Goal: Use online tool/utility: Utilize a website feature to perform a specific function

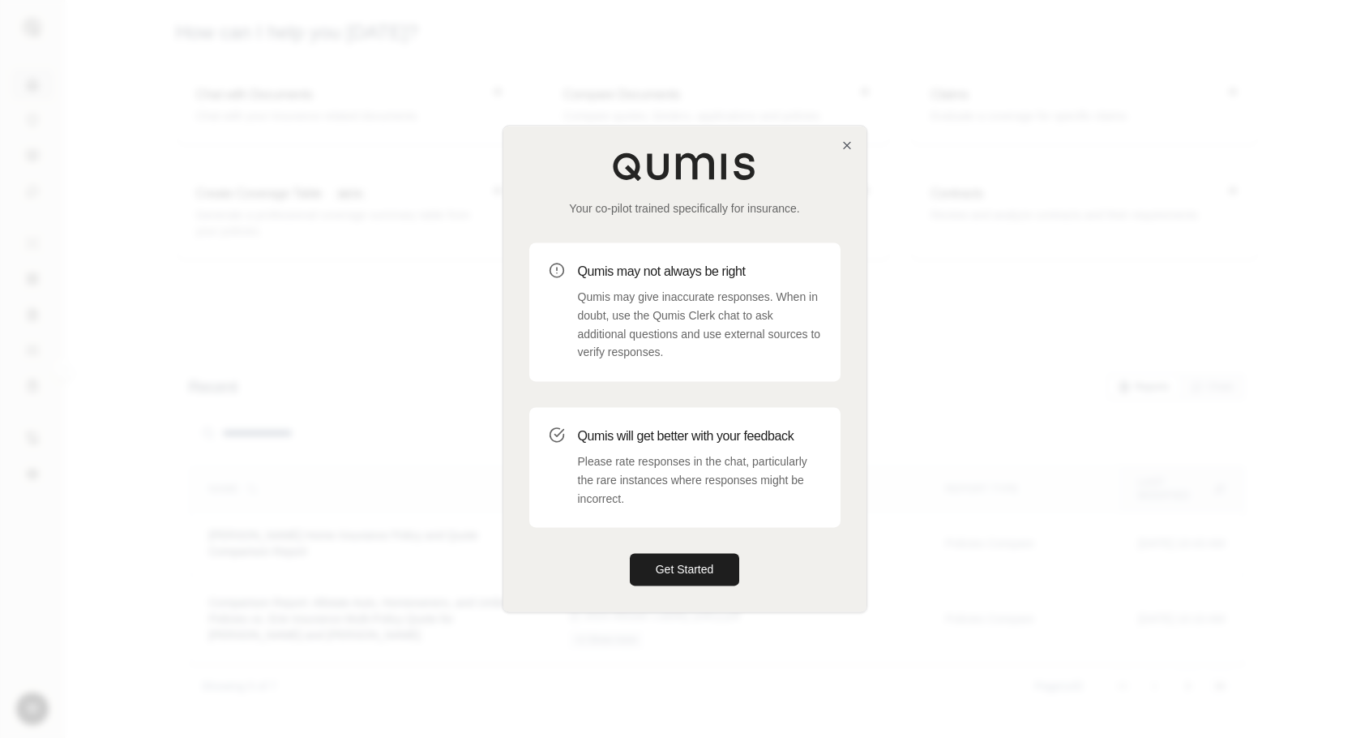
click at [709, 548] on div "Your co-pilot trained specifically for insurance. Qumis may not always be right…" at bounding box center [684, 369] width 363 height 486
click at [713, 563] on button "Get Started" at bounding box center [685, 570] width 110 height 32
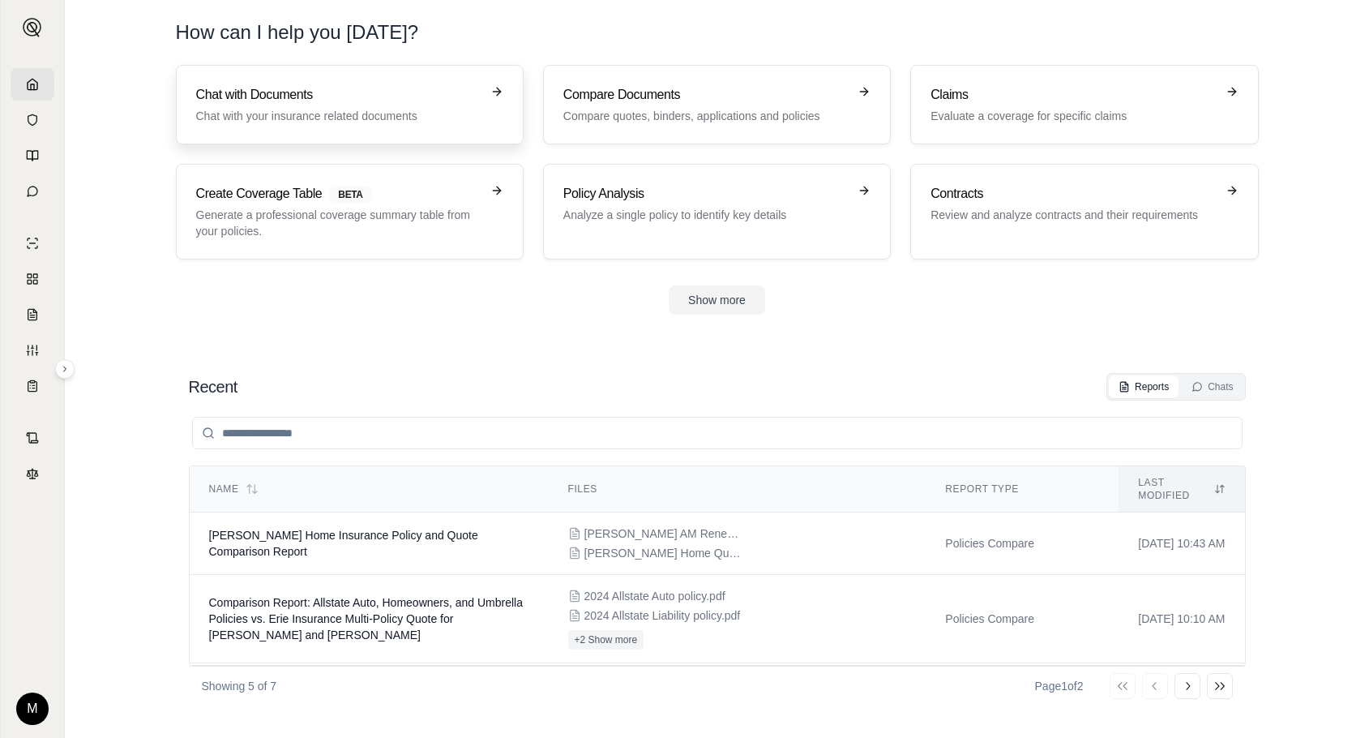
click at [354, 106] on div "Chat with Documents Chat with your insurance related documents" at bounding box center [338, 104] width 285 height 39
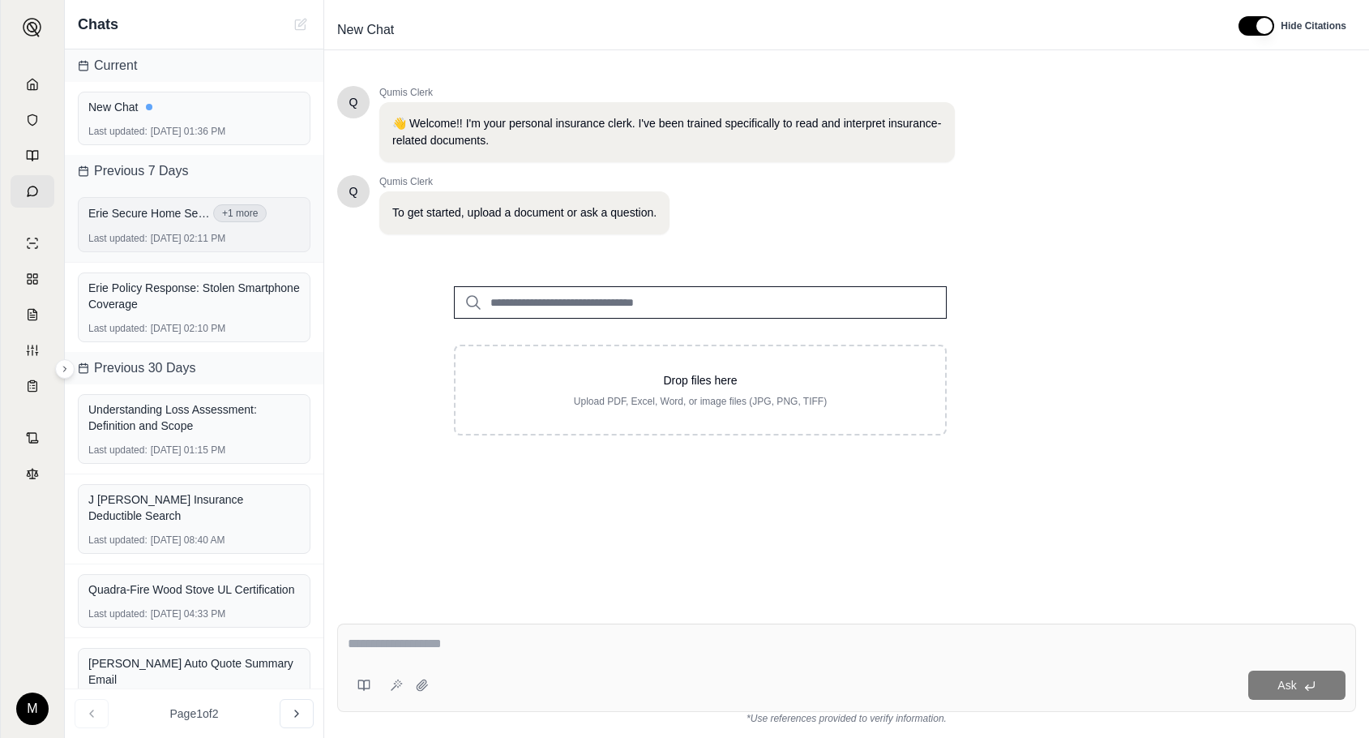
click at [139, 221] on div "Erie Secure Home Select Bundle with sewer or drain.pdf +1 more" at bounding box center [194, 213] width 212 height 18
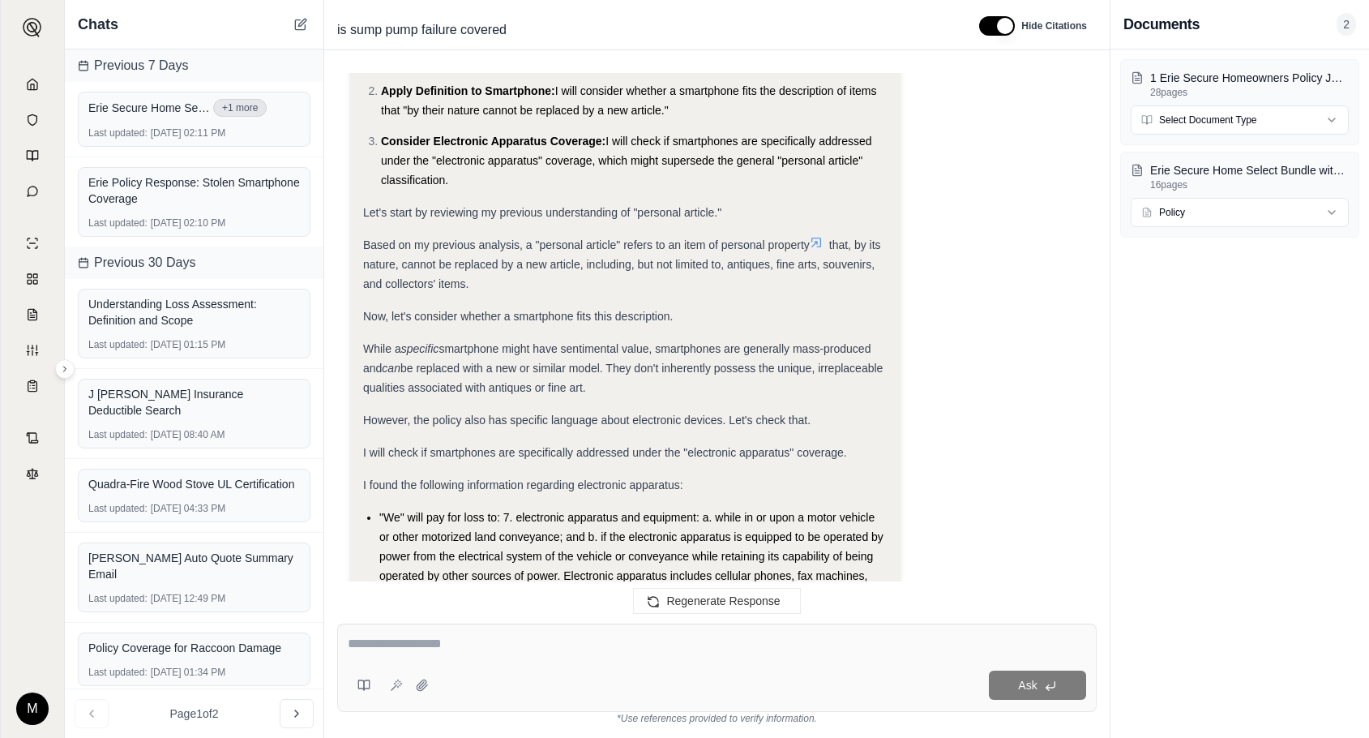
scroll to position [5985, 0]
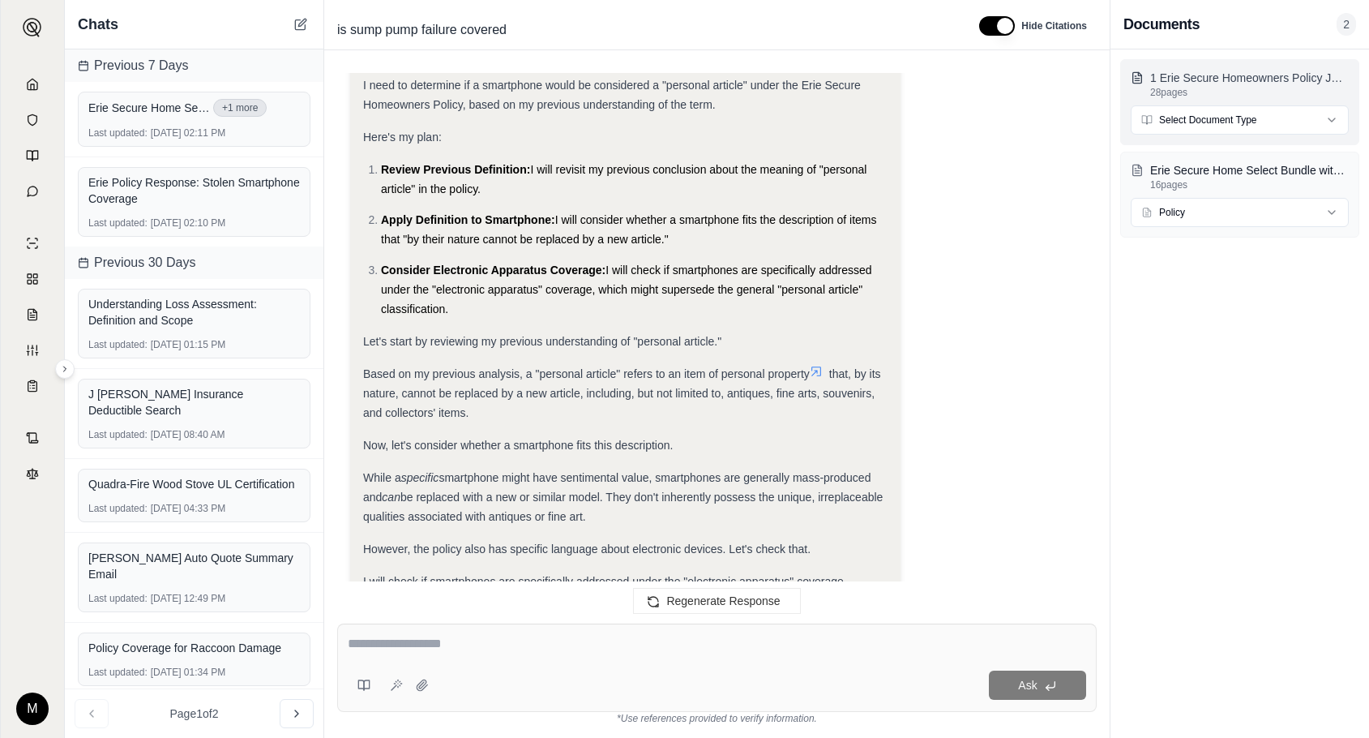
click at [1268, 88] on p "28 pages" at bounding box center [1249, 92] width 199 height 13
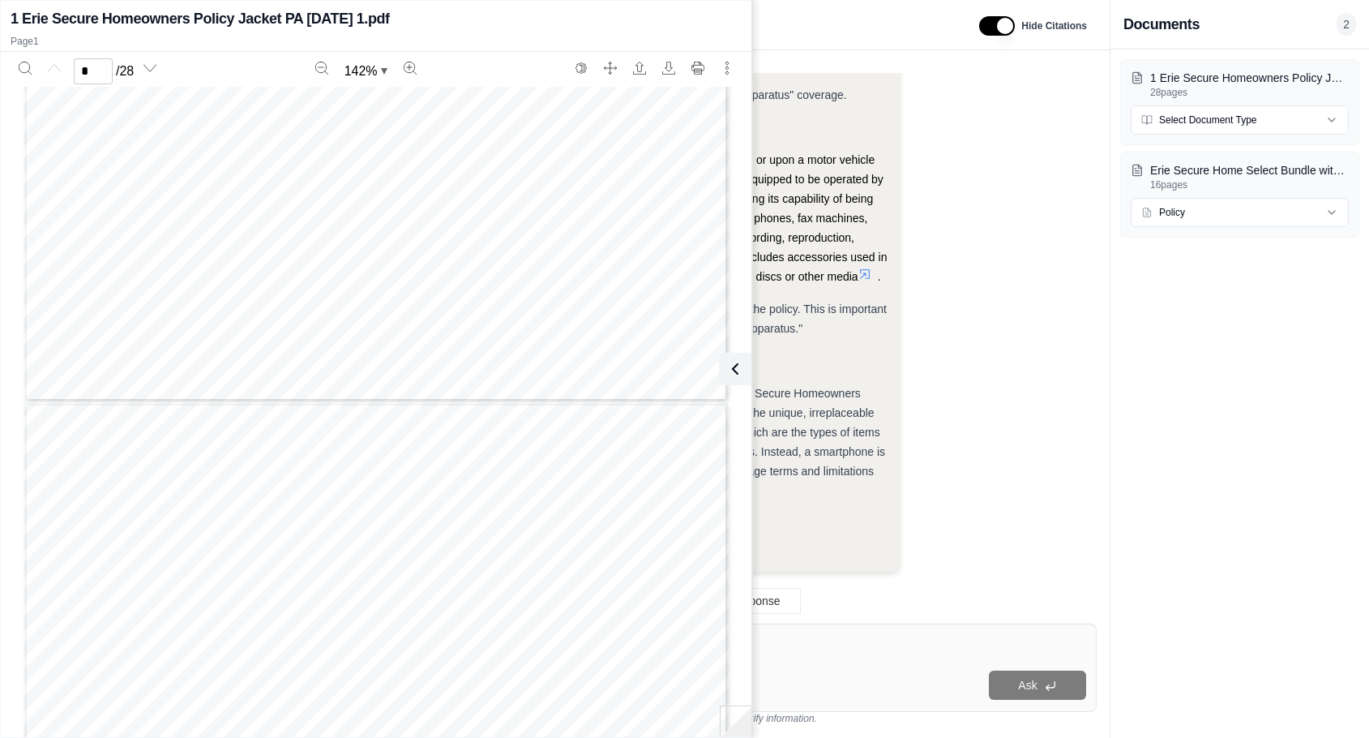
type input "*"
click at [1027, 434] on div "Analysis: I need to determine if a smartphone would be considered a "personal a…" at bounding box center [717, 64] width 734 height 1041
click at [744, 362] on button at bounding box center [732, 369] width 32 height 32
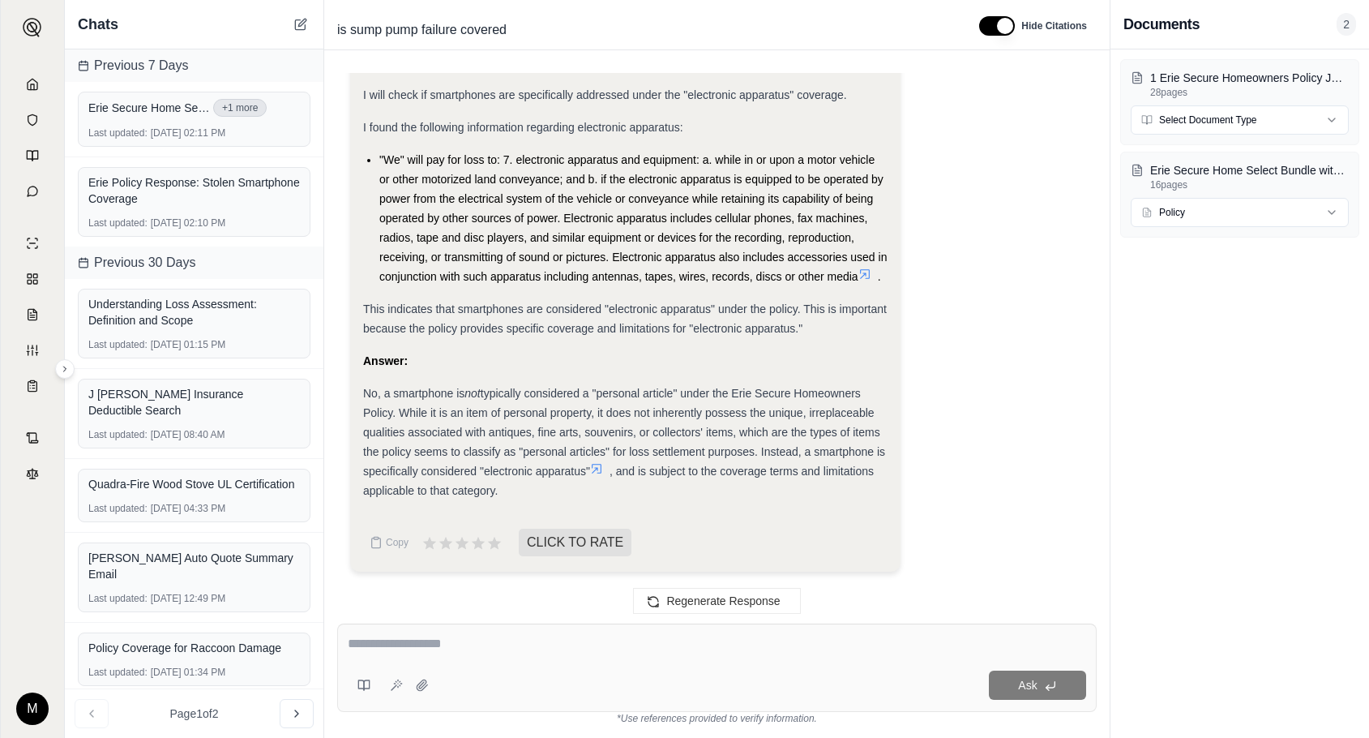
click at [716, 644] on textarea at bounding box center [717, 643] width 738 height 19
type textarea "**********"
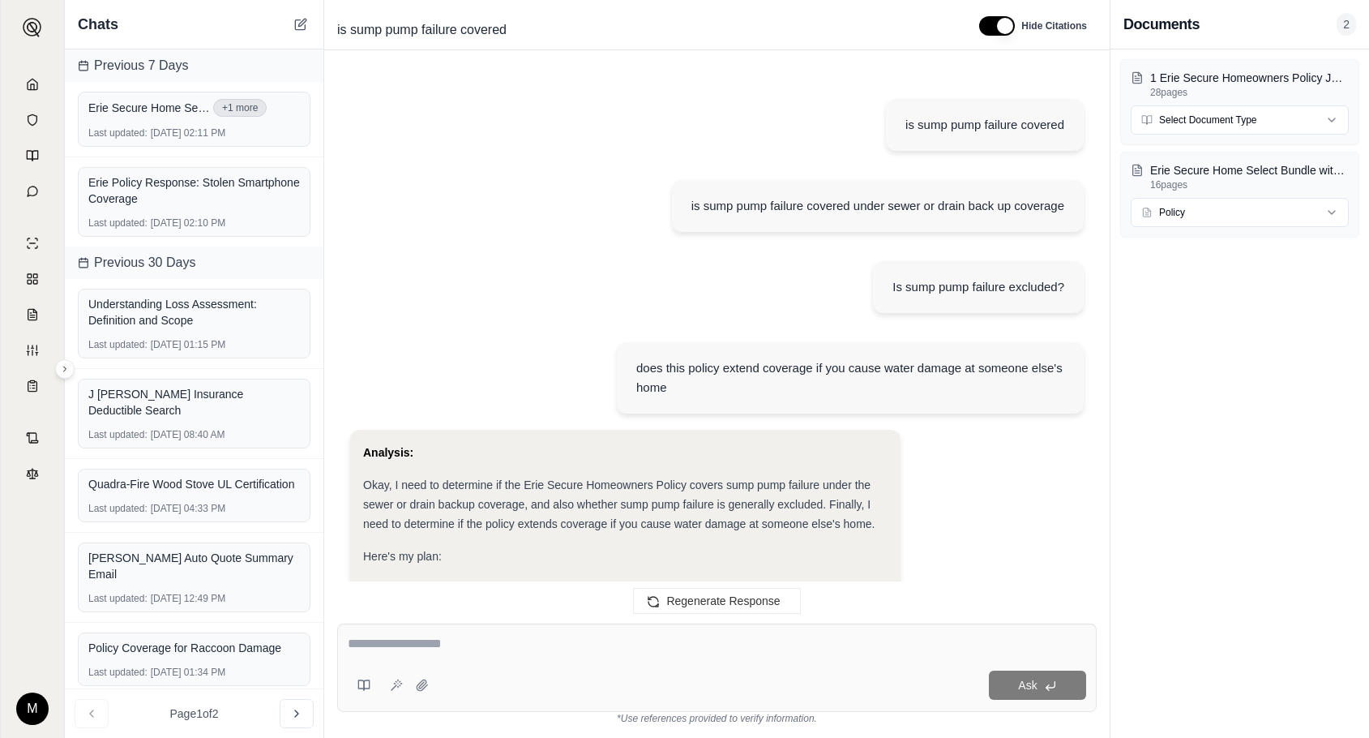
scroll to position [7943, 0]
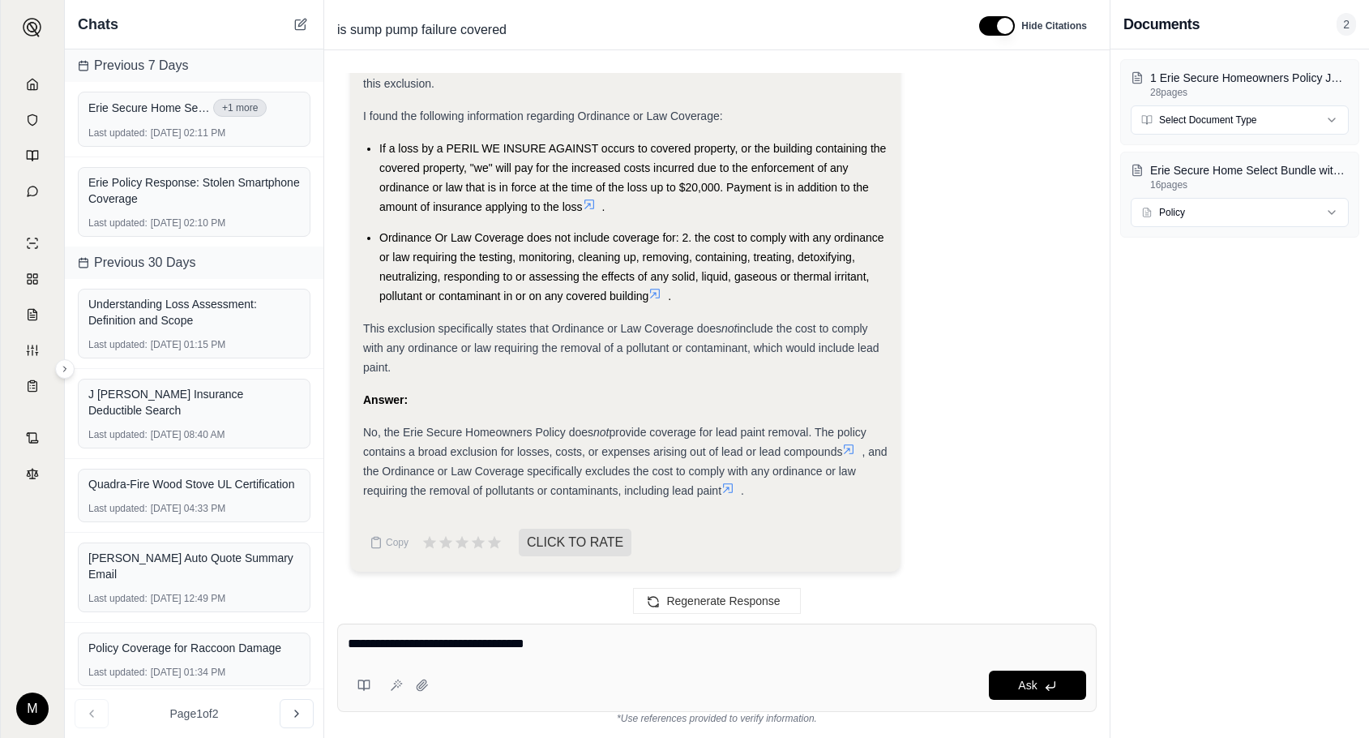
type textarea "**********"
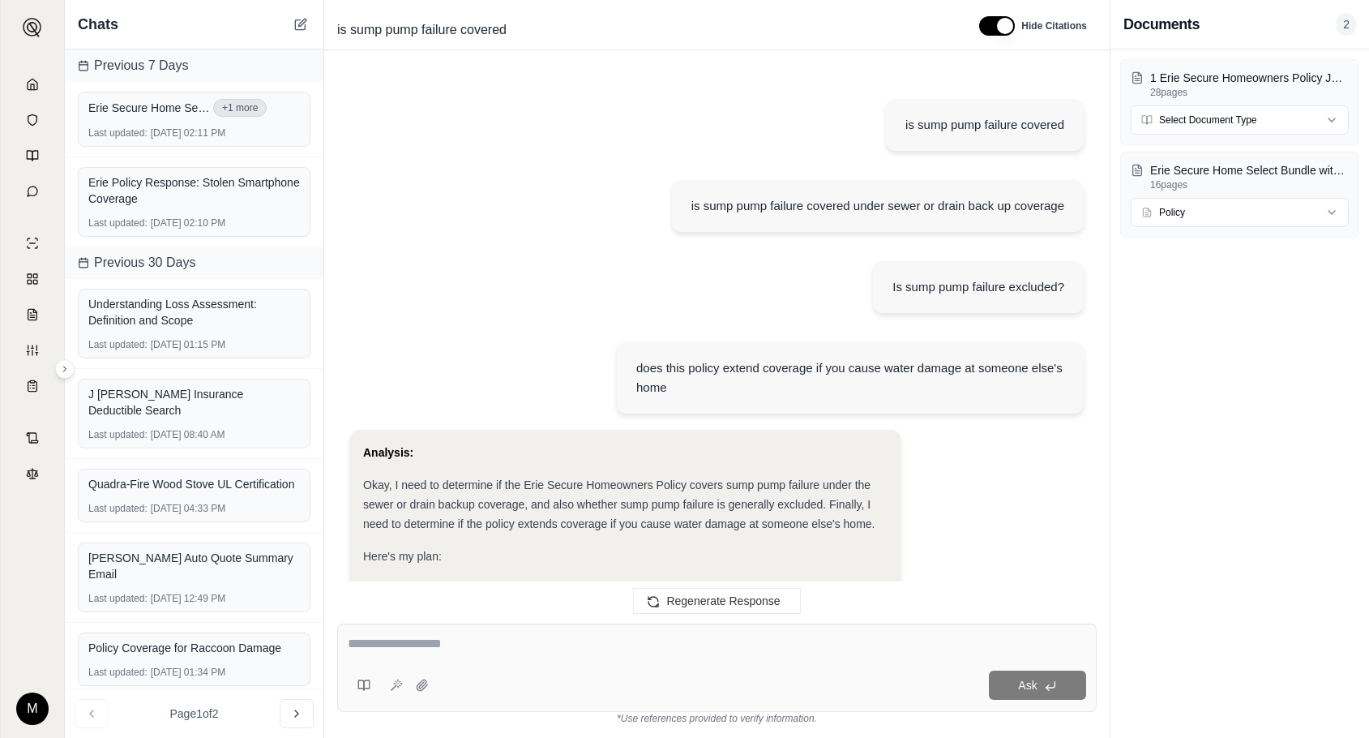
scroll to position [9396, 0]
